Goal: Transaction & Acquisition: Purchase product/service

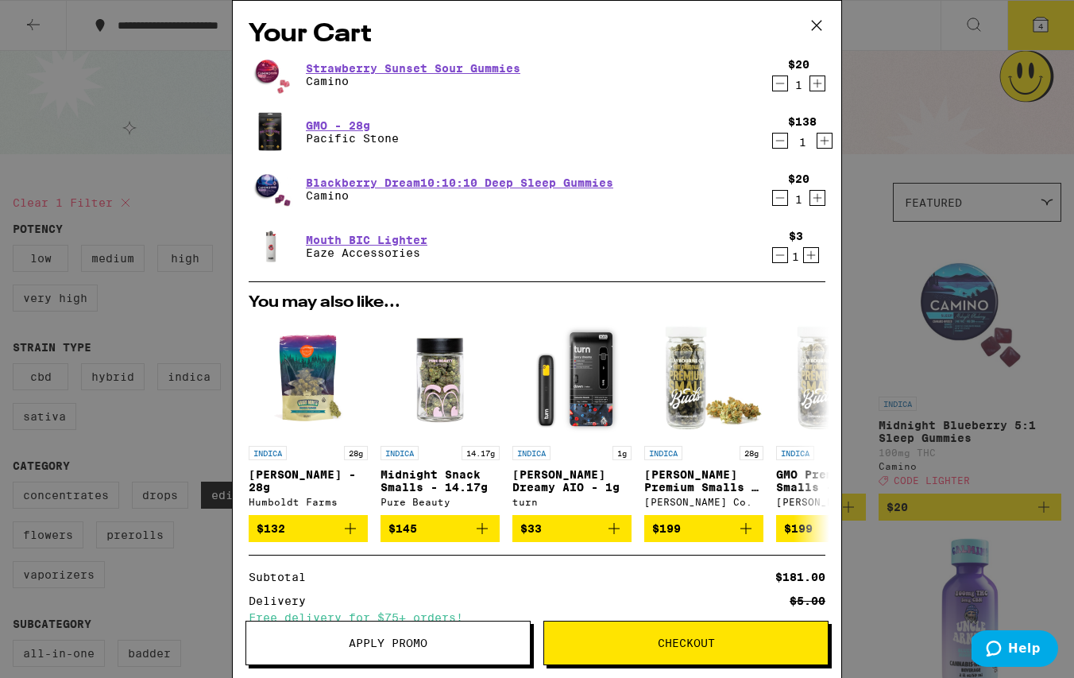
click at [820, 19] on icon at bounding box center [817, 26] width 24 height 24
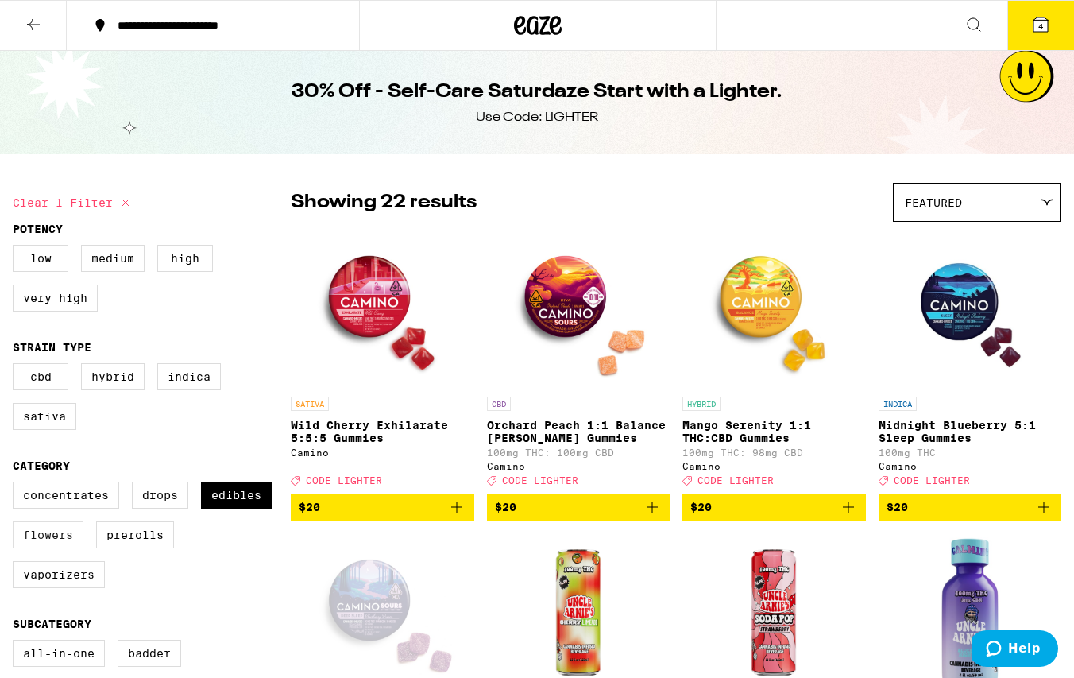
click at [61, 548] on label "Flowers" at bounding box center [48, 534] width 71 height 27
click at [17, 485] on input "Flowers" at bounding box center [16, 484] width 1 height 1
checkbox input "true"
